Goal: Task Accomplishment & Management: Manage account settings

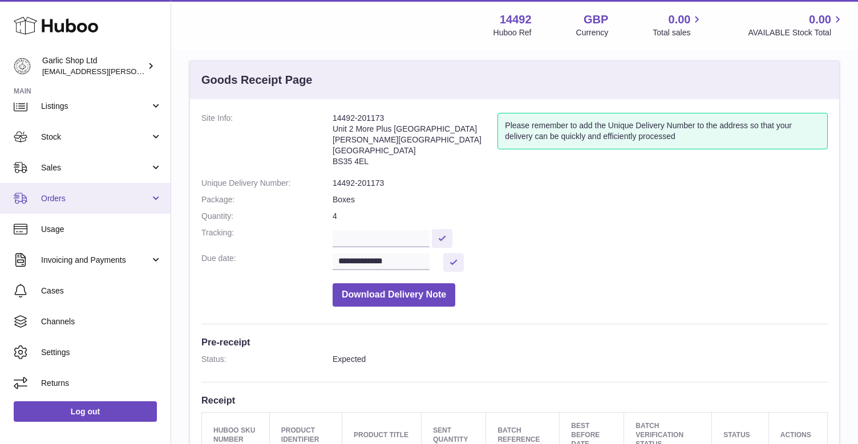
scroll to position [43, 0]
click at [93, 196] on span "Orders" at bounding box center [95, 198] width 109 height 11
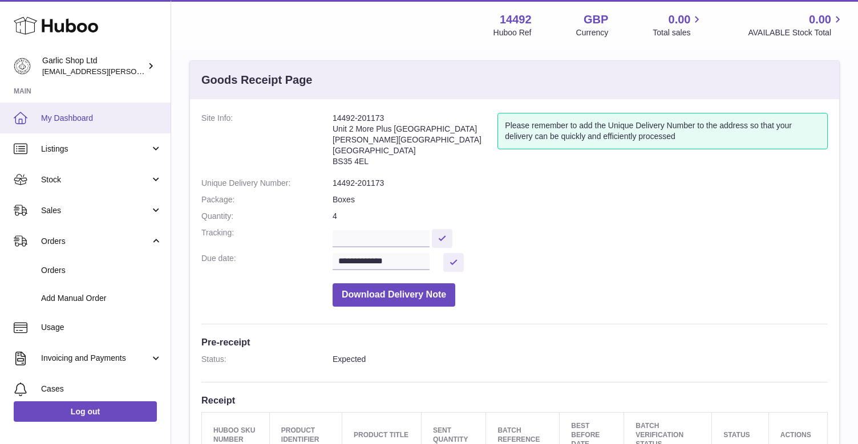
scroll to position [0, 0]
click at [90, 109] on link "My Dashboard" at bounding box center [85, 118] width 170 height 31
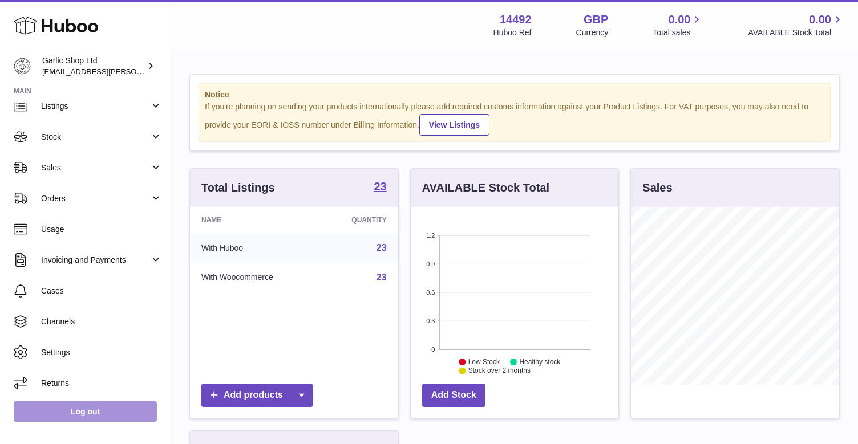
scroll to position [43, 0]
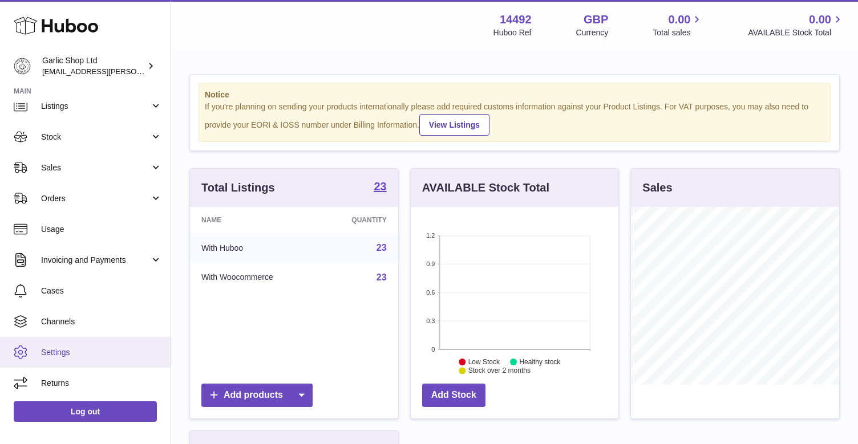
click at [66, 353] on span "Settings" at bounding box center [101, 352] width 121 height 11
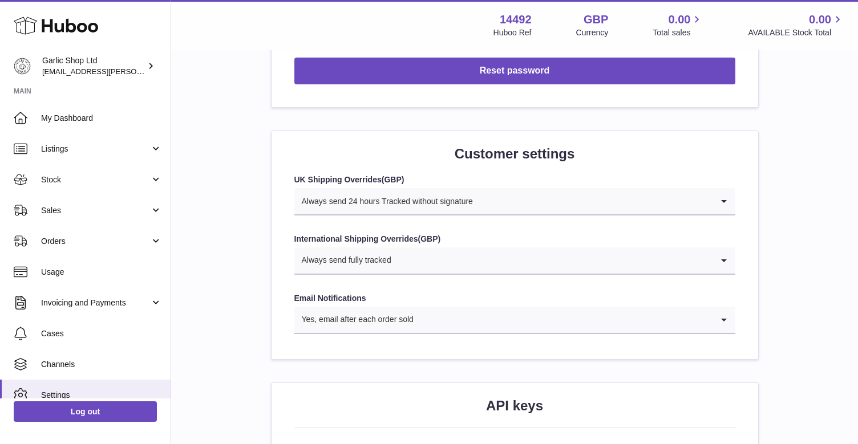
scroll to position [1012, 0]
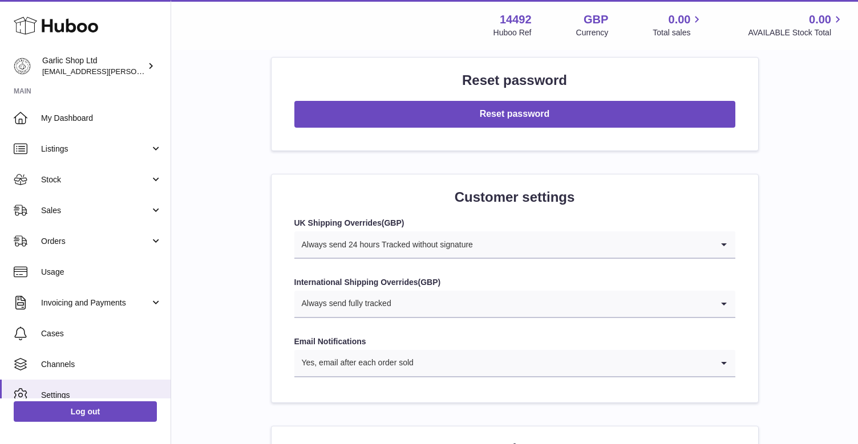
click at [445, 291] on input "Search for option" at bounding box center [552, 304] width 320 height 26
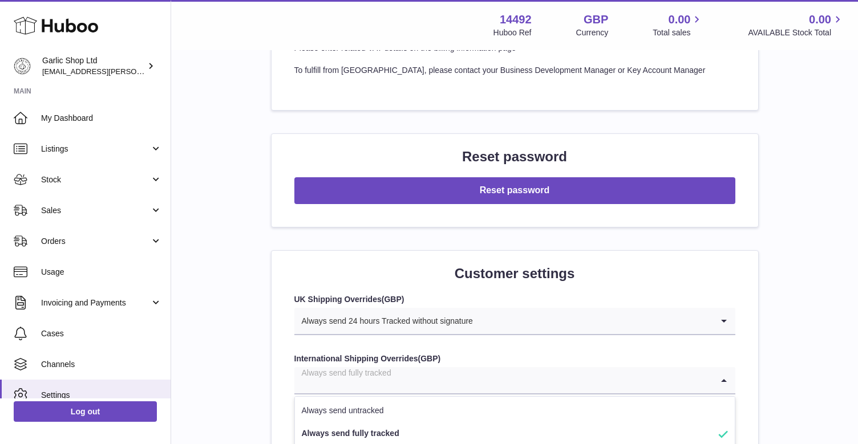
scroll to position [914, 0]
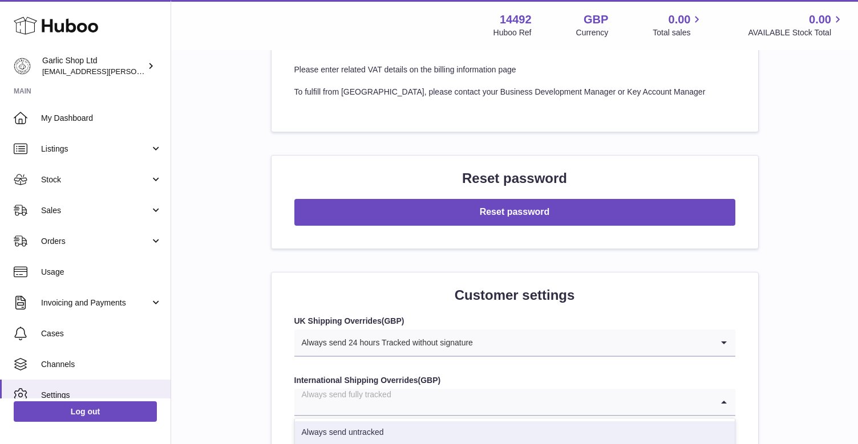
click at [458, 352] on form "UK Shipping Overrides ( GBP ) Always send 24 hours Tracked without signature Lo…" at bounding box center [514, 396] width 441 height 160
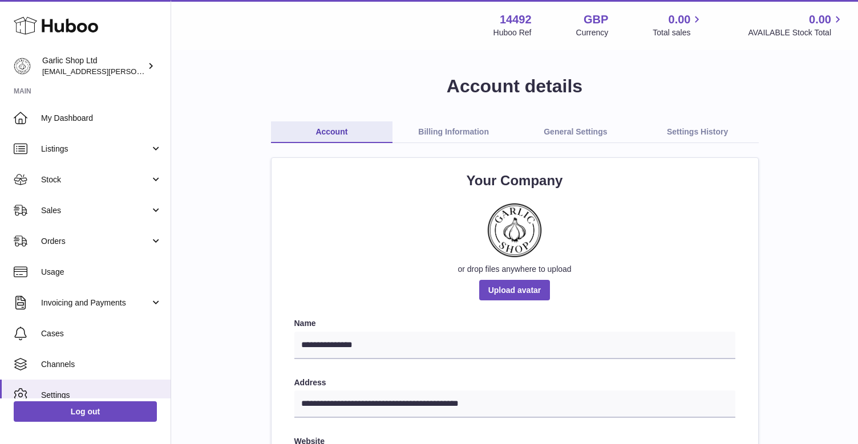
scroll to position [0, 0]
click at [476, 132] on link "Billing Information" at bounding box center [453, 132] width 122 height 22
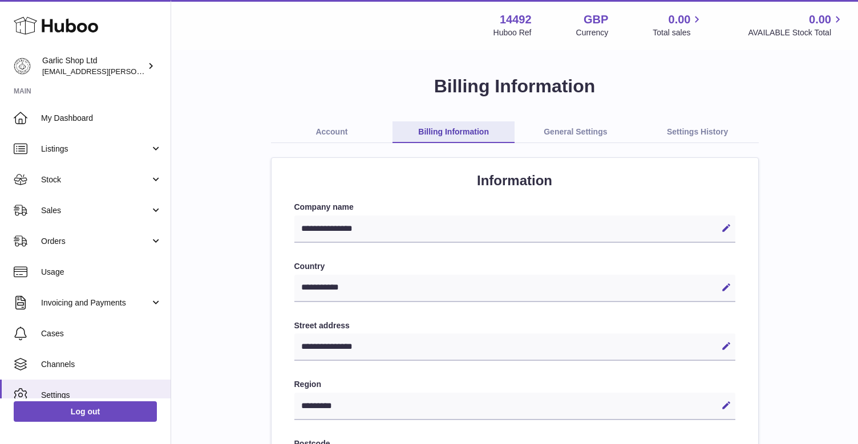
select select "**"
click at [572, 125] on link "General Settings" at bounding box center [575, 132] width 122 height 22
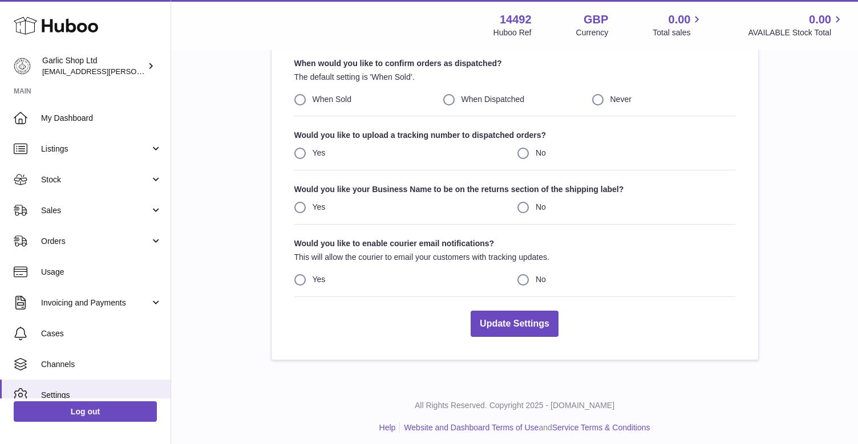
scroll to position [143, 0]
click at [304, 206] on label "Yes" at bounding box center [403, 207] width 218 height 11
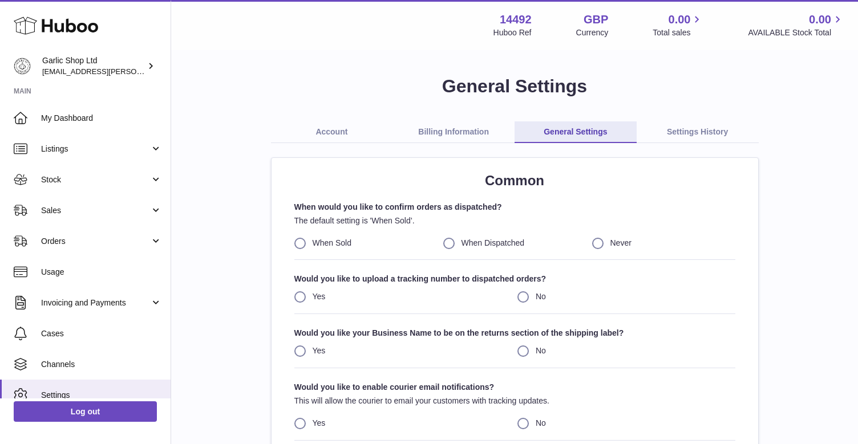
scroll to position [0, 0]
click at [445, 242] on label "When Dispatched" at bounding box center [514, 243] width 143 height 11
click at [295, 239] on label "When Sold" at bounding box center [365, 243] width 143 height 11
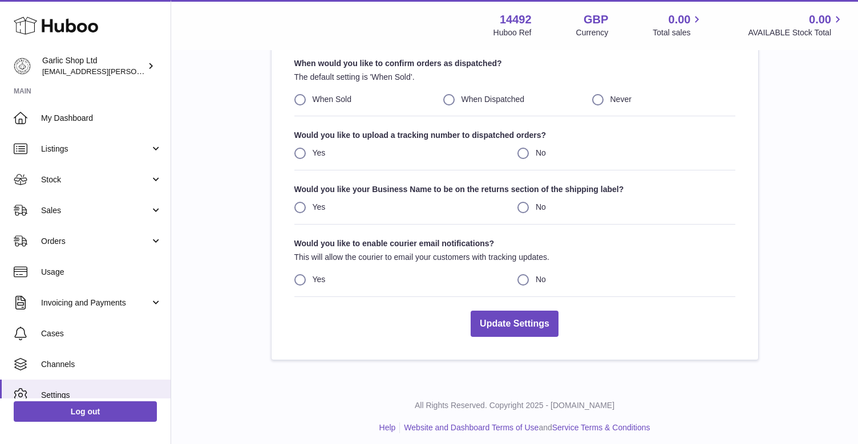
scroll to position [143, 0]
click at [530, 319] on button "Update Settings" at bounding box center [514, 324] width 88 height 27
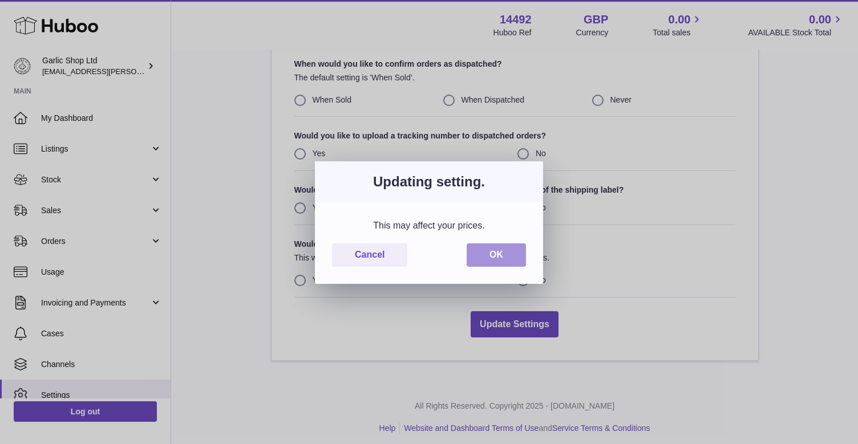
click at [506, 261] on button "OK" at bounding box center [495, 254] width 59 height 23
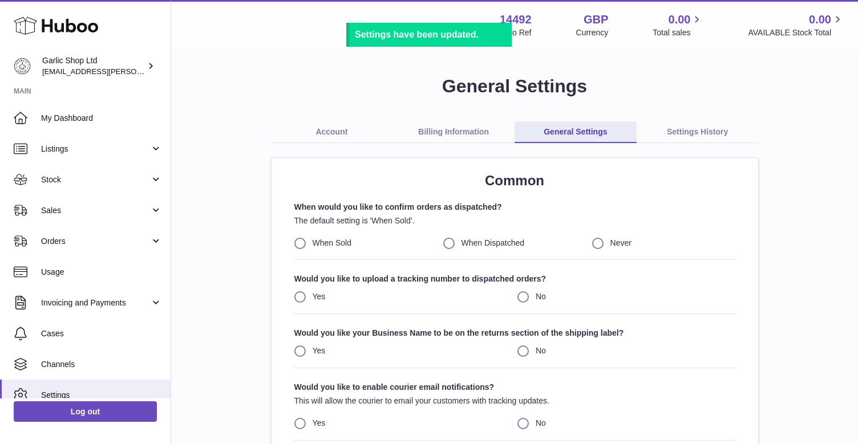
scroll to position [0, 0]
click at [691, 127] on link "Settings History" at bounding box center [697, 132] width 122 height 22
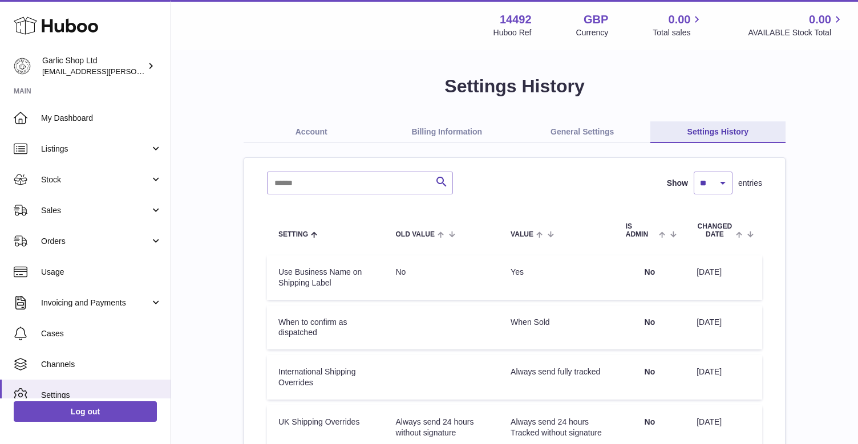
click at [604, 124] on link "General Settings" at bounding box center [582, 132] width 136 height 22
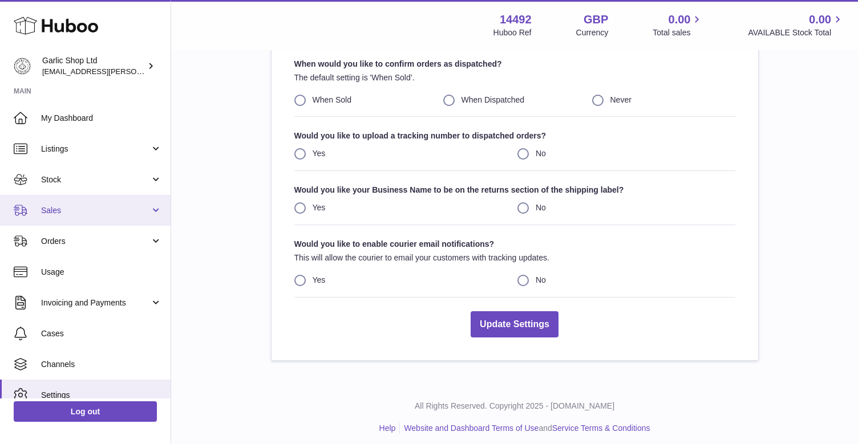
click at [141, 198] on link "Sales" at bounding box center [85, 210] width 170 height 31
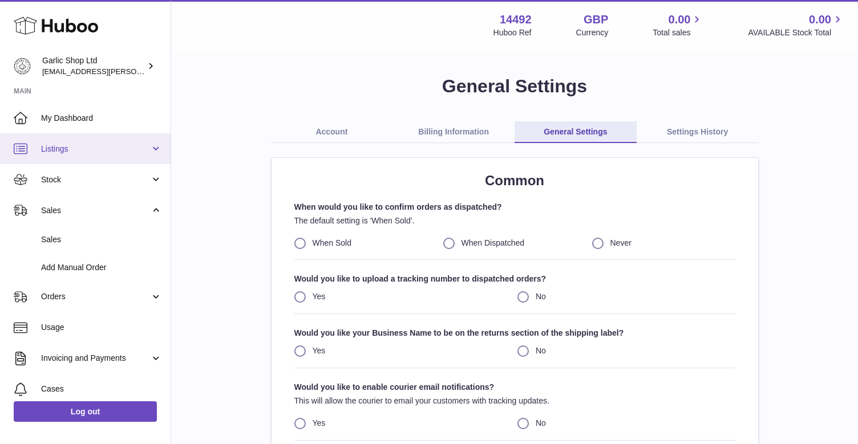
click at [128, 145] on span "Listings" at bounding box center [95, 149] width 109 height 11
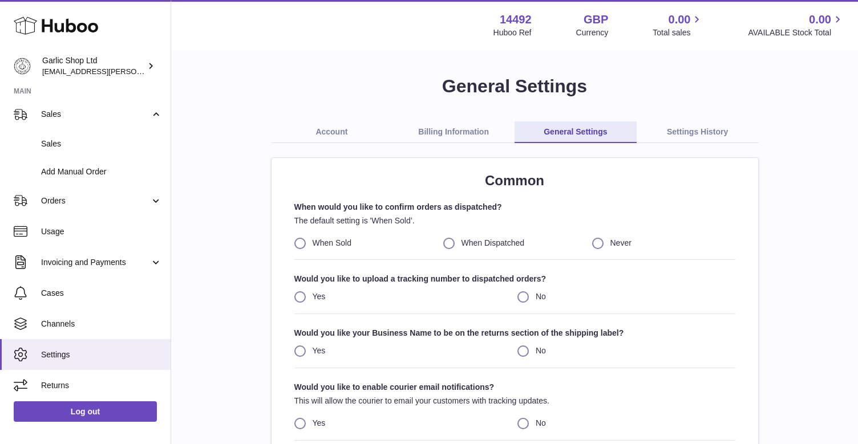
click at [708, 127] on link "Settings History" at bounding box center [697, 132] width 122 height 22
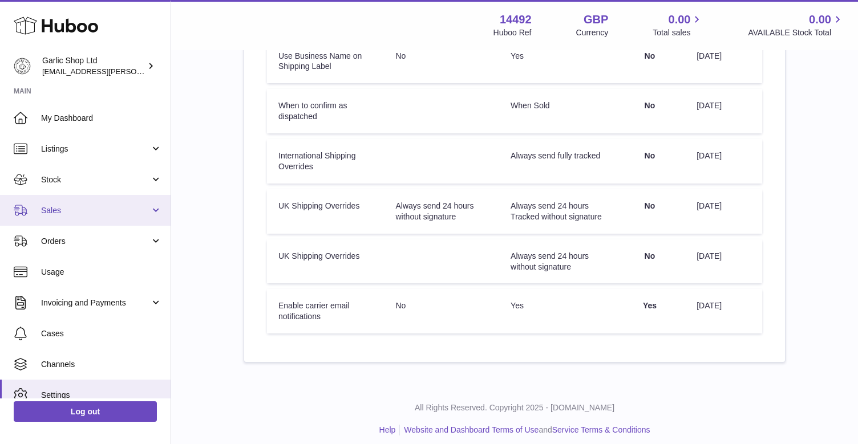
click at [121, 200] on link "Sales" at bounding box center [85, 210] width 170 height 31
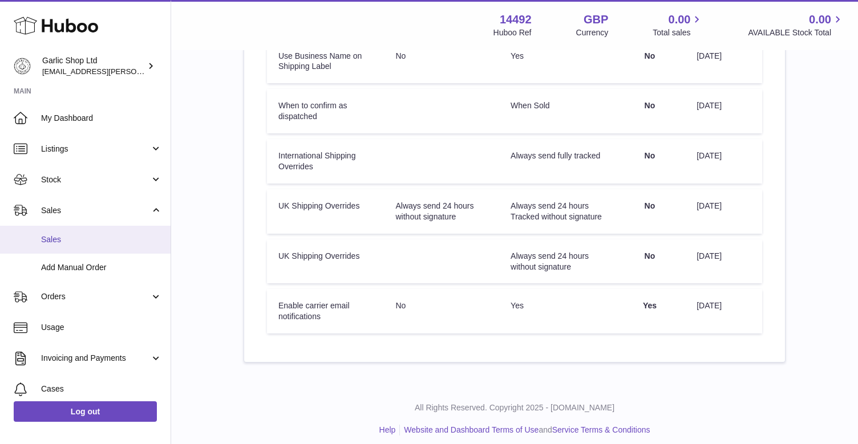
click at [115, 231] on link "Sales" at bounding box center [85, 240] width 170 height 28
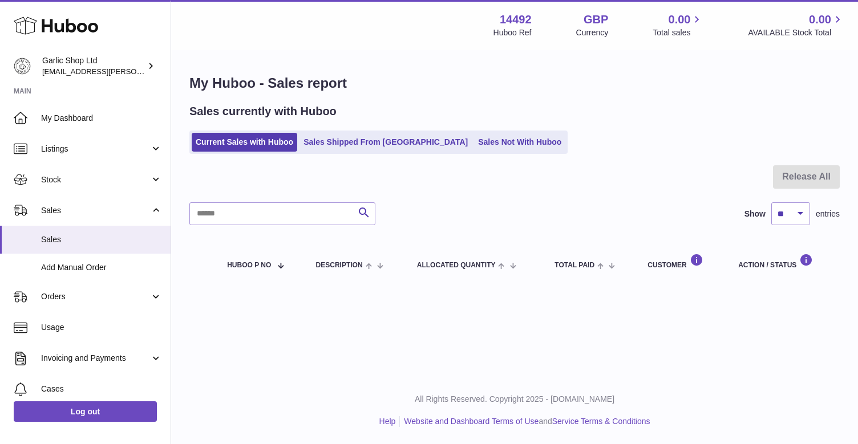
click at [673, 269] on th "Customer" at bounding box center [681, 261] width 91 height 38
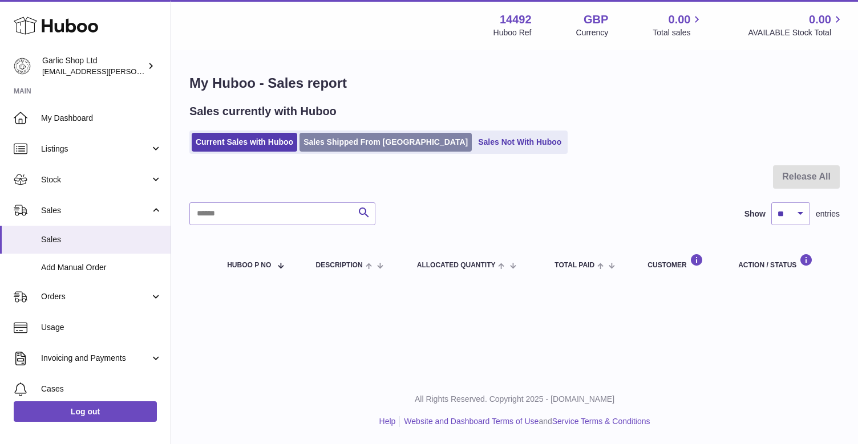
click at [371, 139] on link "Sales Shipped From [GEOGRAPHIC_DATA]" at bounding box center [385, 142] width 172 height 19
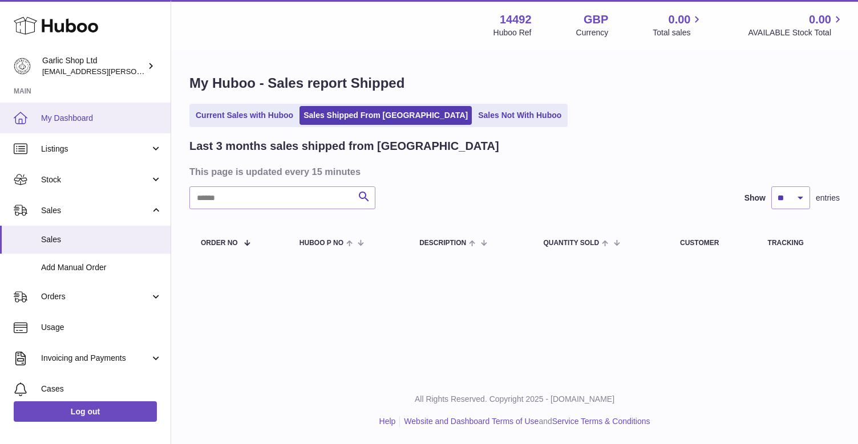
click at [101, 122] on link "My Dashboard" at bounding box center [85, 118] width 170 height 31
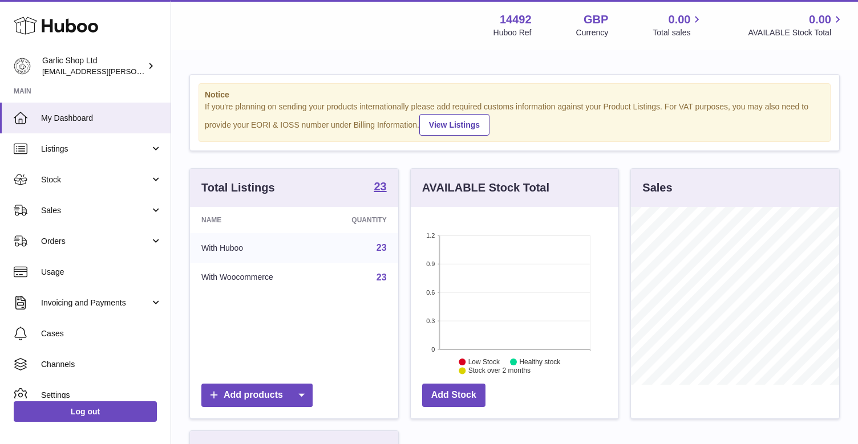
scroll to position [178, 208]
